Goal: Task Accomplishment & Management: Complete application form

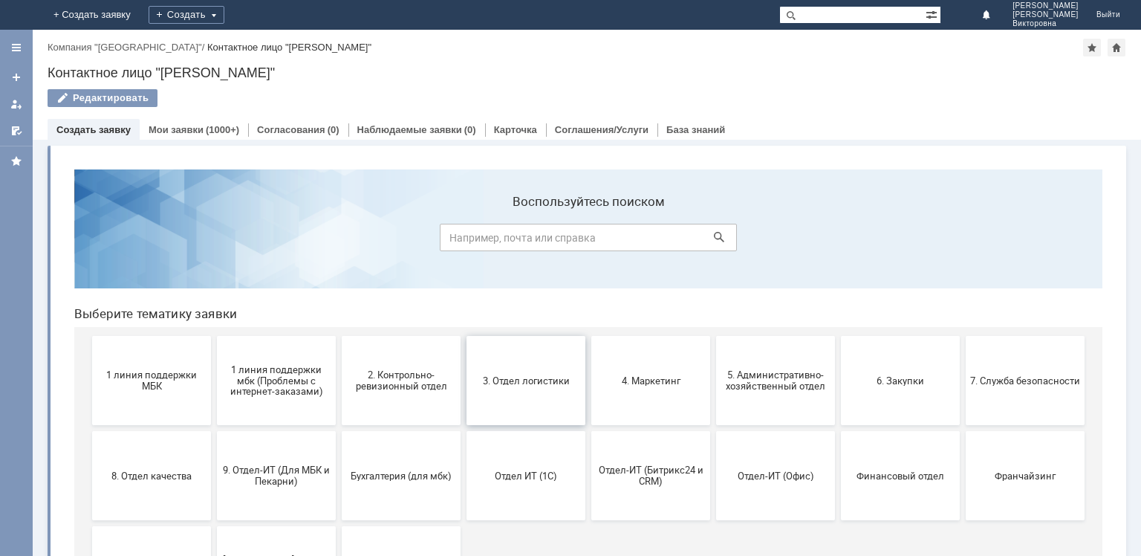
click at [529, 386] on button "3. Отдел логистики" at bounding box center [526, 380] width 119 height 89
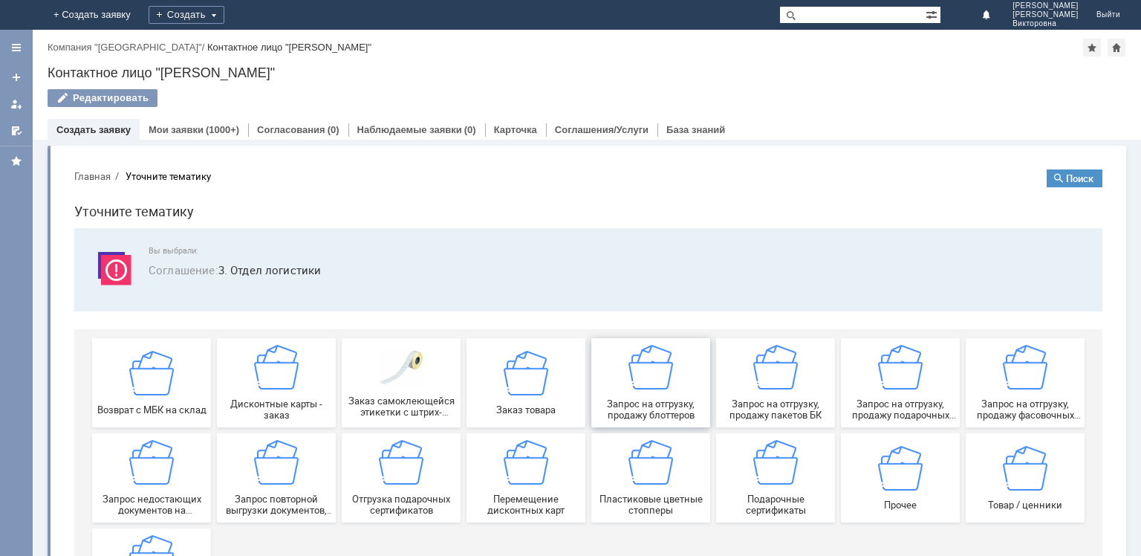
click at [641, 395] on div "Запрос на отгрузку, продажу блоттеров" at bounding box center [651, 383] width 110 height 76
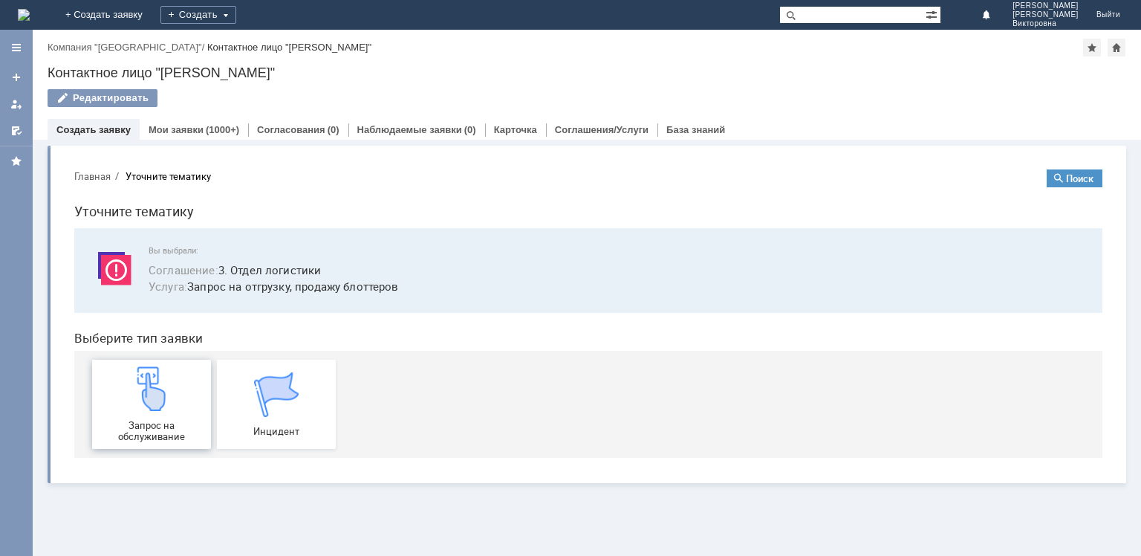
click at [152, 410] on img at bounding box center [151, 388] width 45 height 45
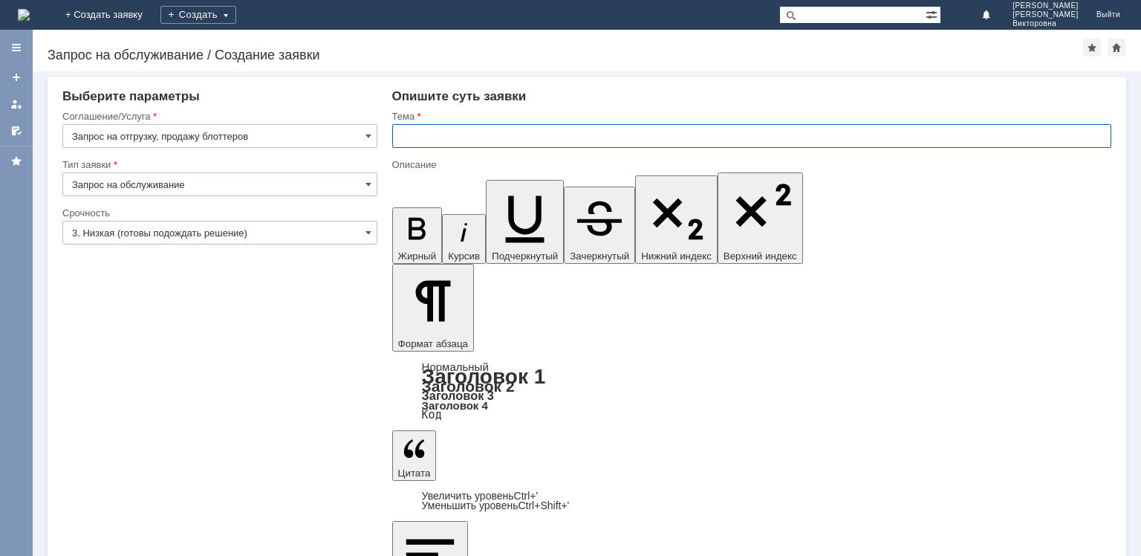
click at [419, 134] on input "text" at bounding box center [751, 136] width 719 height 24
type input "Блоттеры."
click at [140, 234] on input "3. Низкая (готовы подождать решение)" at bounding box center [219, 233] width 315 height 24
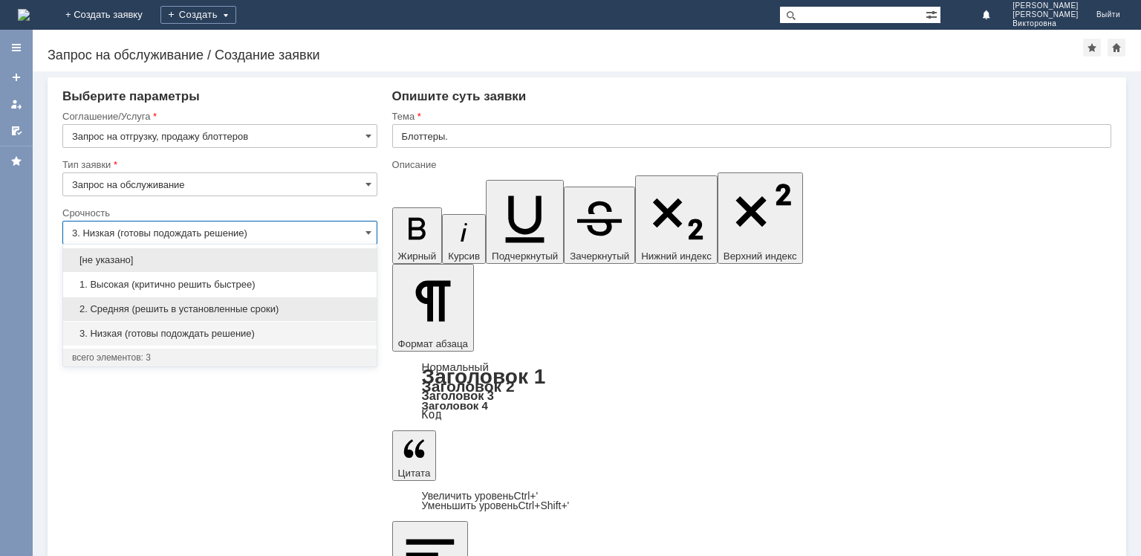
click at [158, 308] on span "2. Средняя (решить в установленные сроки)" at bounding box center [220, 309] width 296 height 12
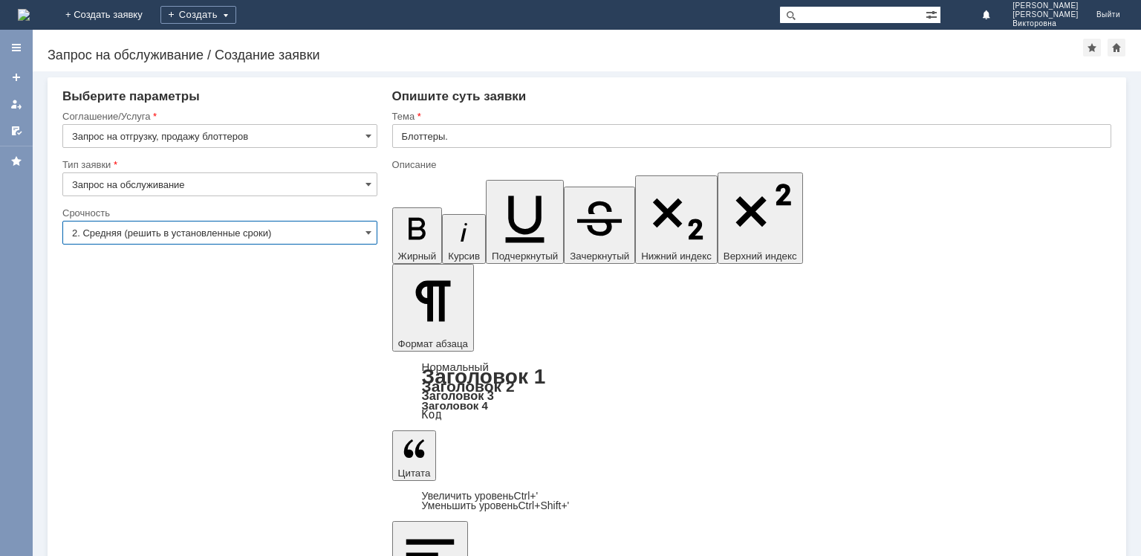
type input "2. Средняя (решить в установленные сроки)"
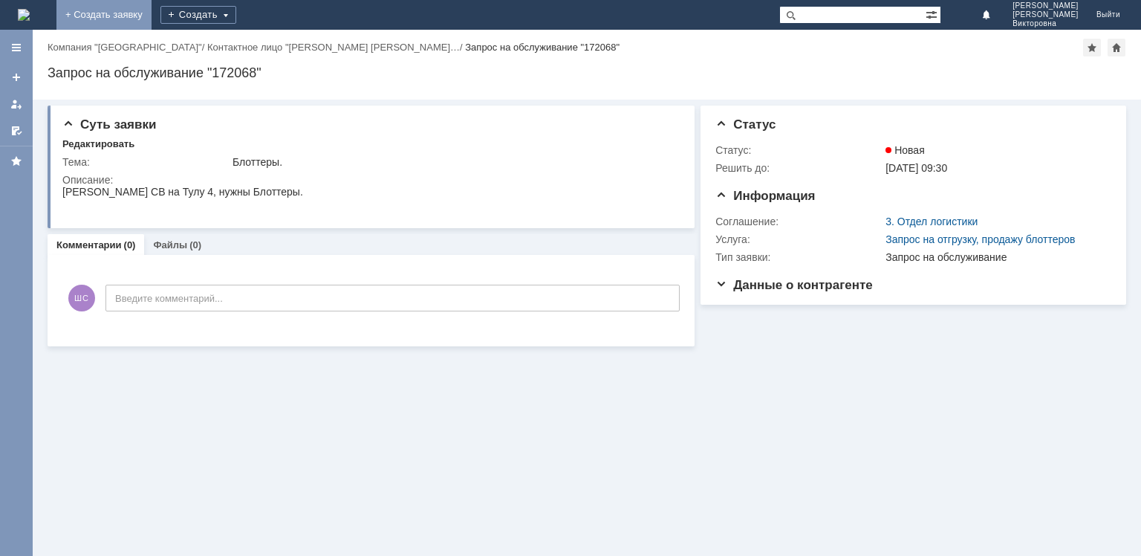
click at [152, 9] on link "+ Создать заявку" at bounding box center [103, 15] width 95 height 30
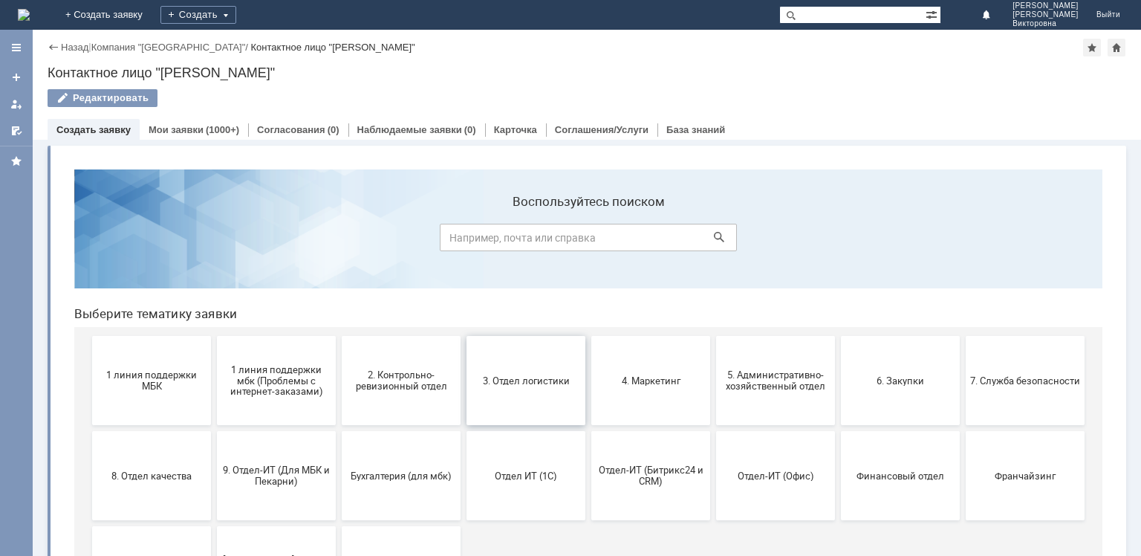
click at [548, 375] on span "3. Отдел логистики" at bounding box center [526, 380] width 110 height 11
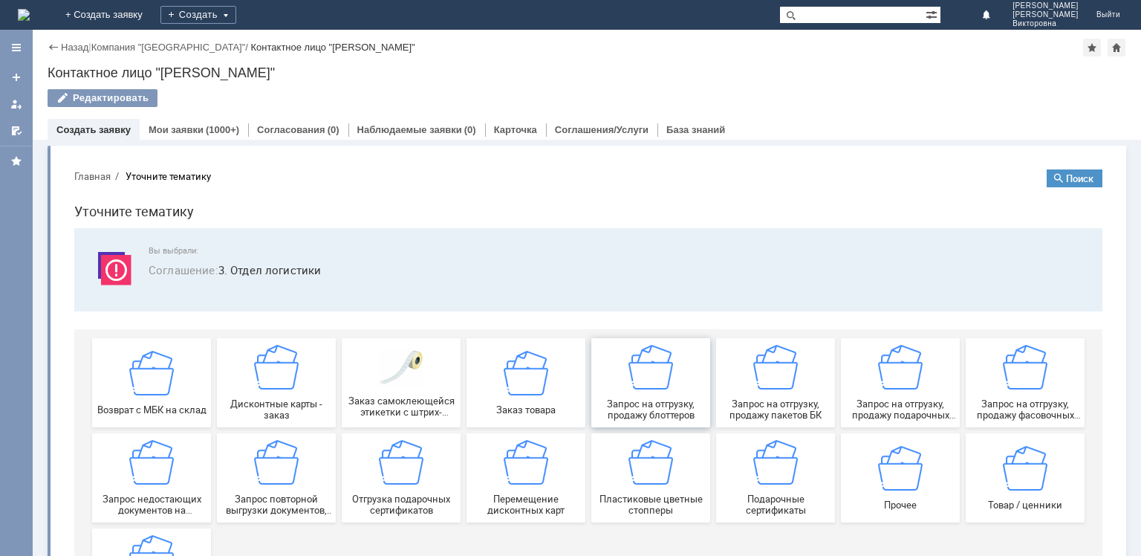
click at [654, 401] on span "Запрос на отгрузку, продажу блоттеров" at bounding box center [651, 409] width 110 height 22
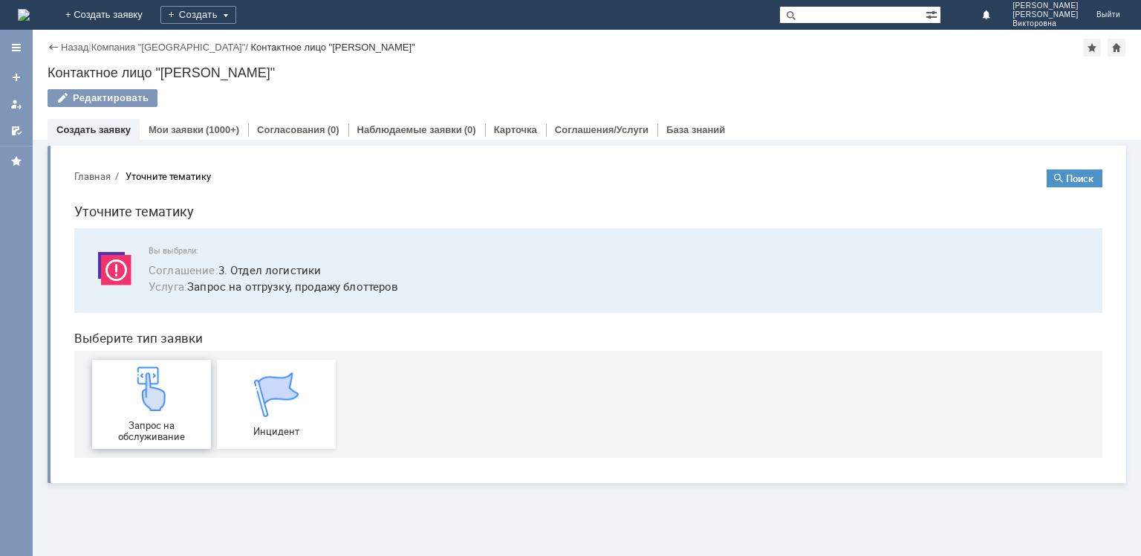
click at [149, 382] on img at bounding box center [151, 388] width 45 height 45
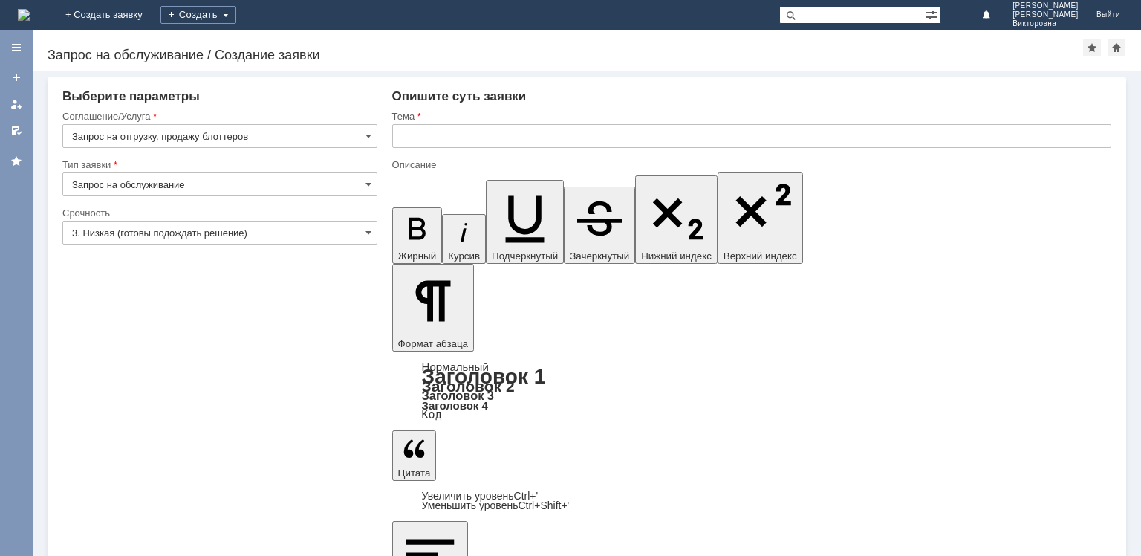
click at [403, 136] on input "text" at bounding box center [751, 136] width 719 height 24
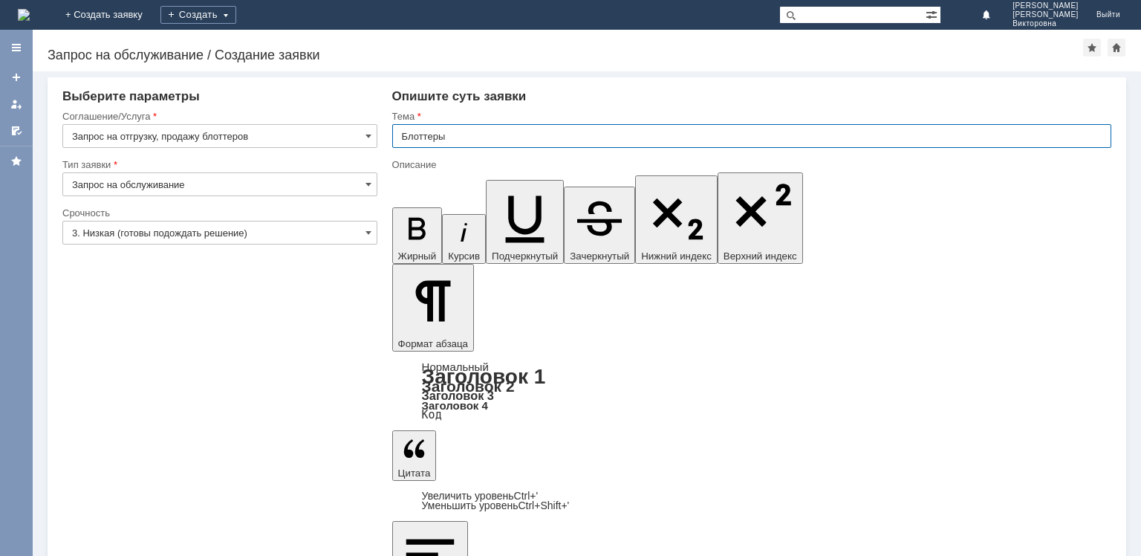
type input "Блоттеры"
click at [181, 229] on input "3. Низкая (готовы подождать решение)" at bounding box center [219, 233] width 315 height 24
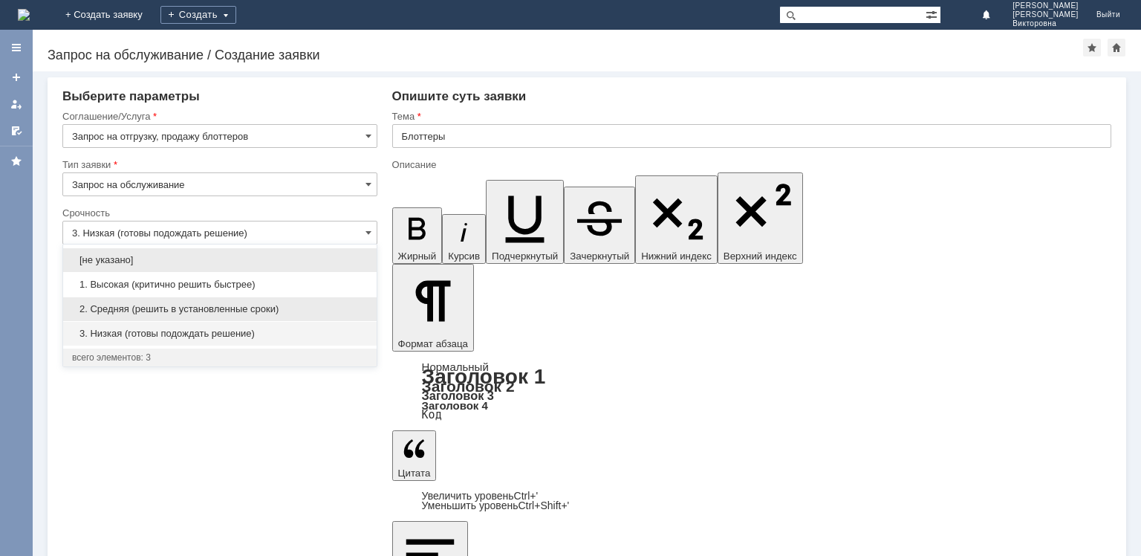
click at [161, 300] on div "2. Средняя (решить в установленные сроки)" at bounding box center [220, 309] width 314 height 24
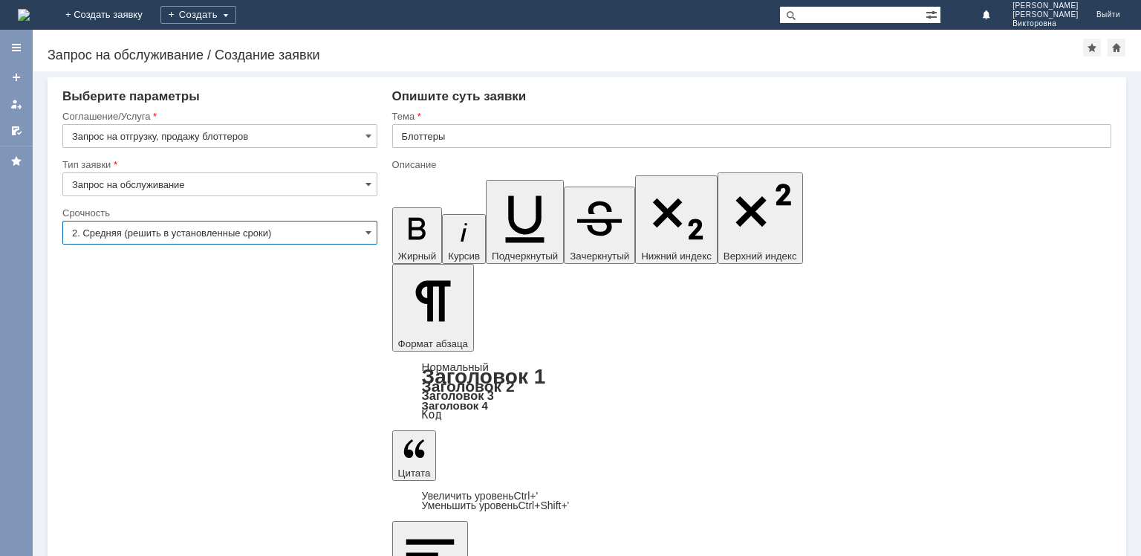
type input "2. Средняя (решить в установленные сроки)"
